Goal: Entertainment & Leisure: Consume media (video, audio)

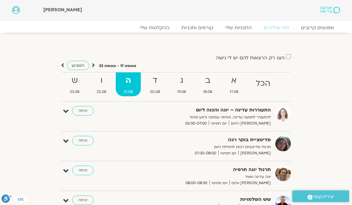
click at [152, 29] on link "ההקלטות שלי" at bounding box center [155, 28] width 42 height 6
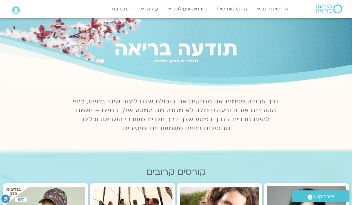
click at [240, 5] on link "ההקלטות שלי" at bounding box center [232, 8] width 36 height 11
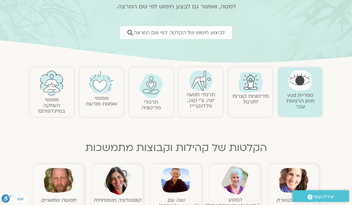
scroll to position [71, 0]
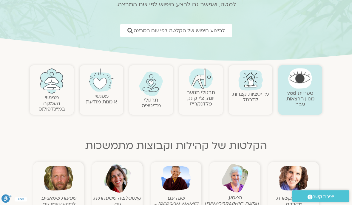
click at [178, 181] on img at bounding box center [176, 179] width 30 height 30
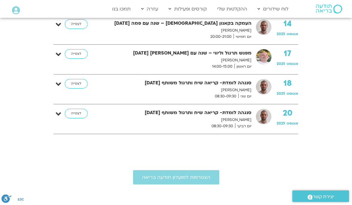
scroll to position [272, 0]
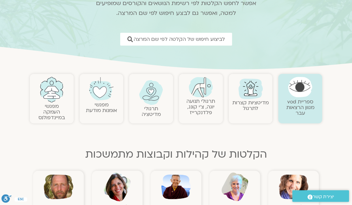
scroll to position [63, 0]
click at [173, 187] on img at bounding box center [176, 187] width 30 height 30
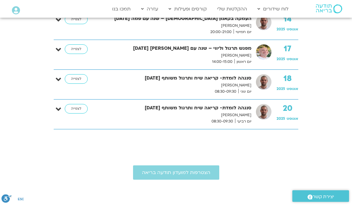
scroll to position [277, 0]
click at [74, 105] on link "לצפייה" at bounding box center [76, 109] width 23 height 10
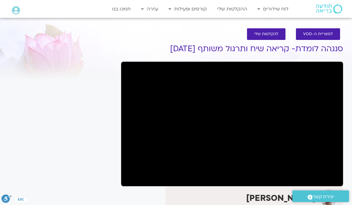
scroll to position [11, 0]
